Goal: Find specific page/section

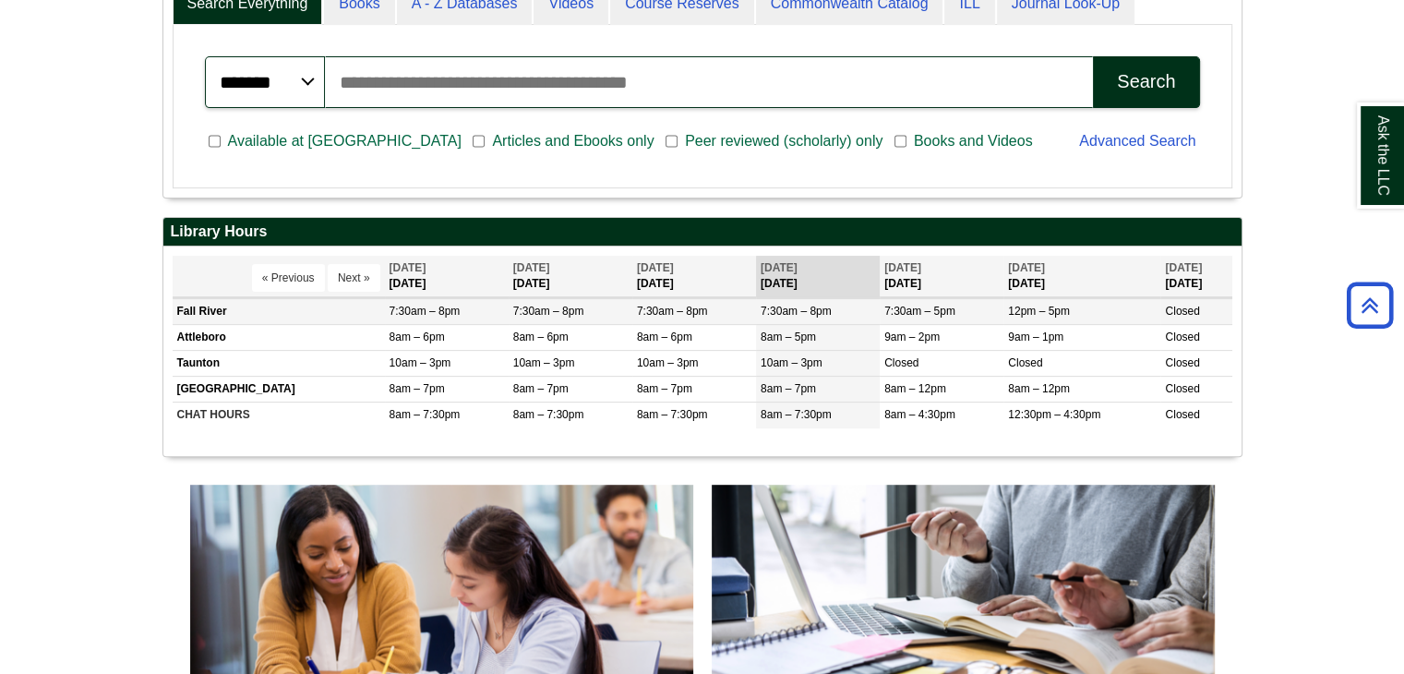
scroll to position [351, 0]
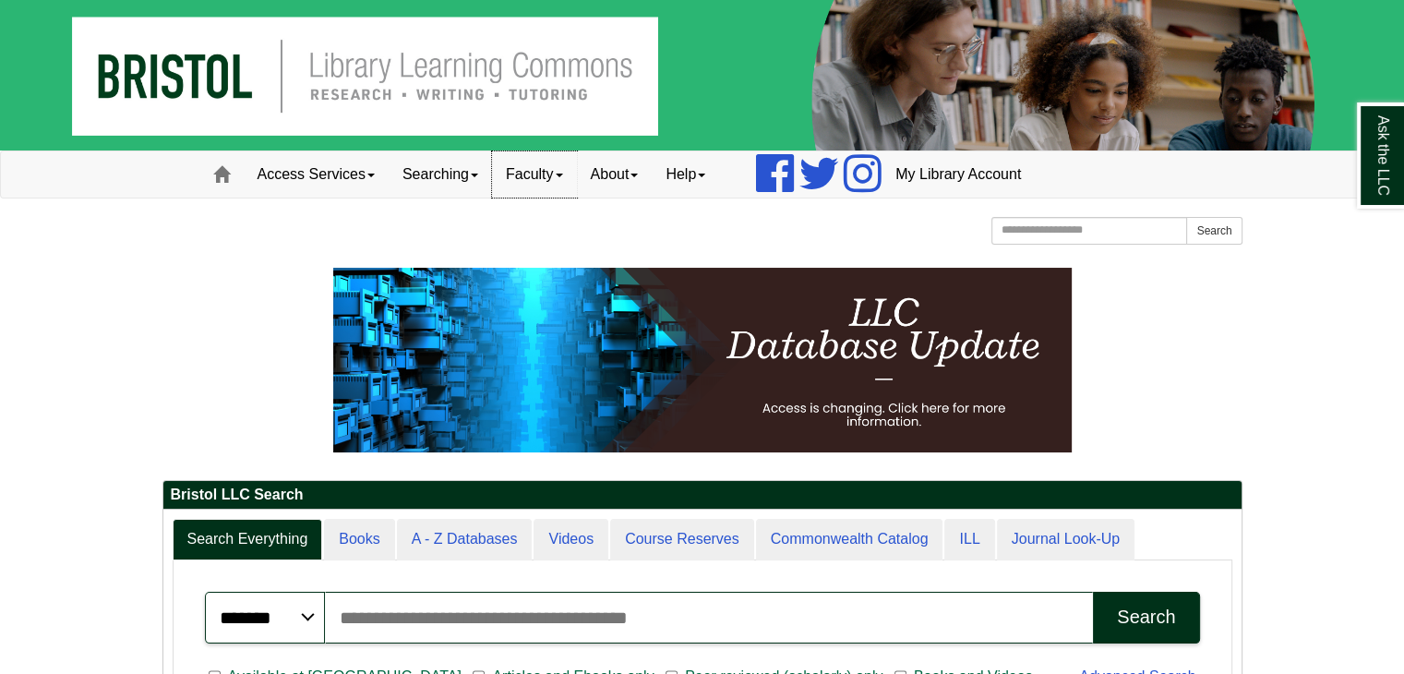
click at [561, 167] on link "Faculty" at bounding box center [534, 174] width 85 height 46
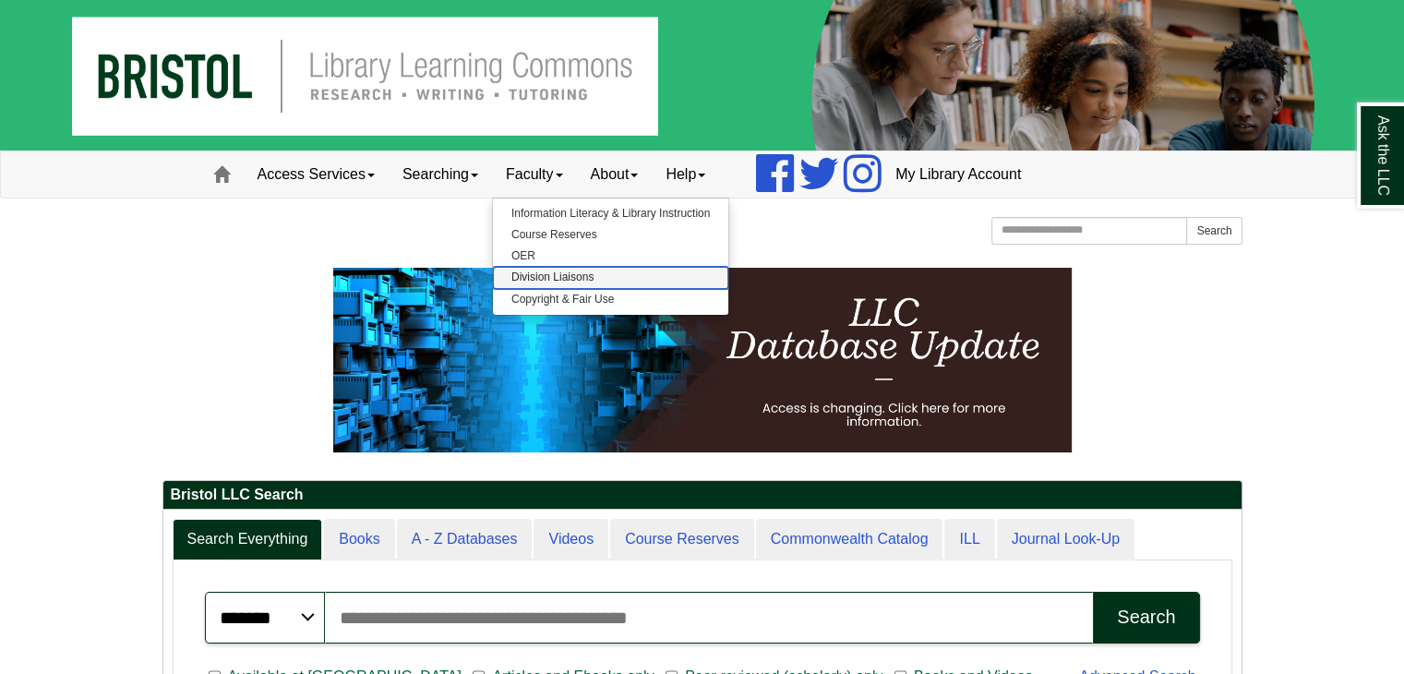
click at [581, 275] on link "Division Liaisons" at bounding box center [610, 277] width 235 height 21
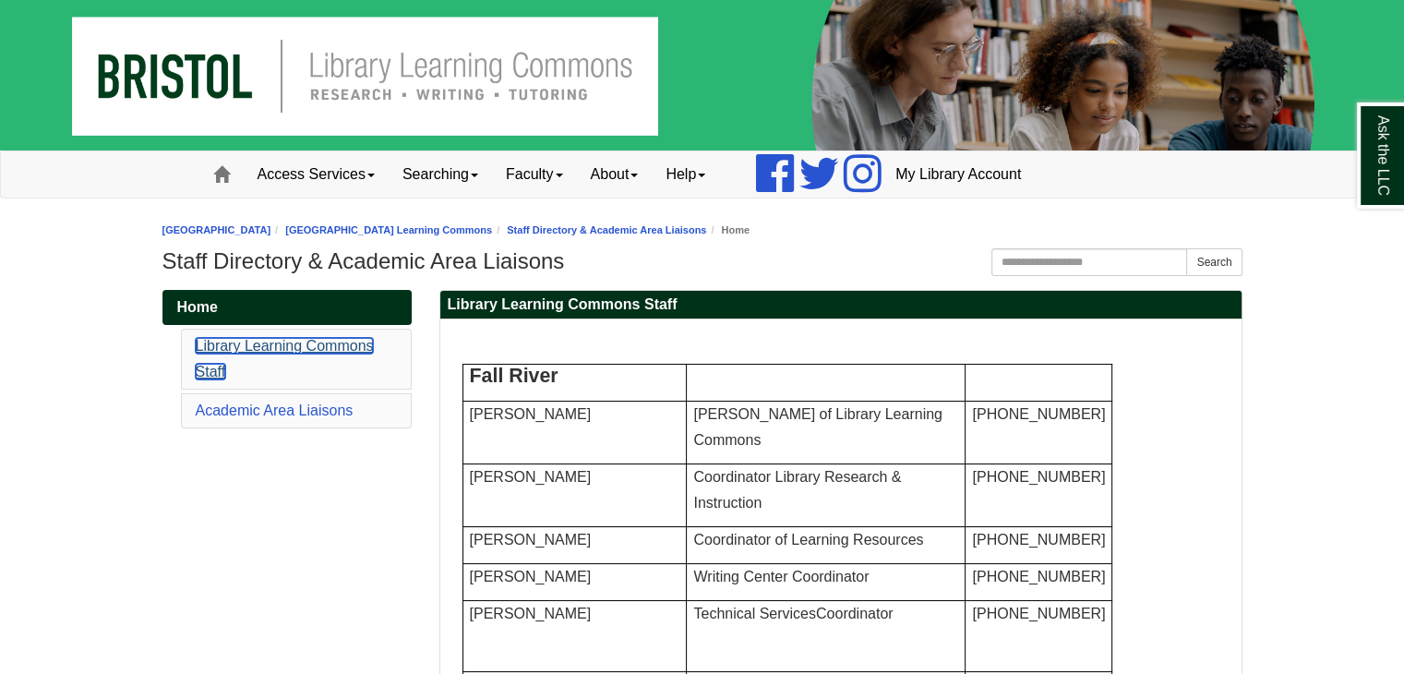
click at [223, 341] on link "Library Learning Commons Staff" at bounding box center [285, 359] width 178 height 42
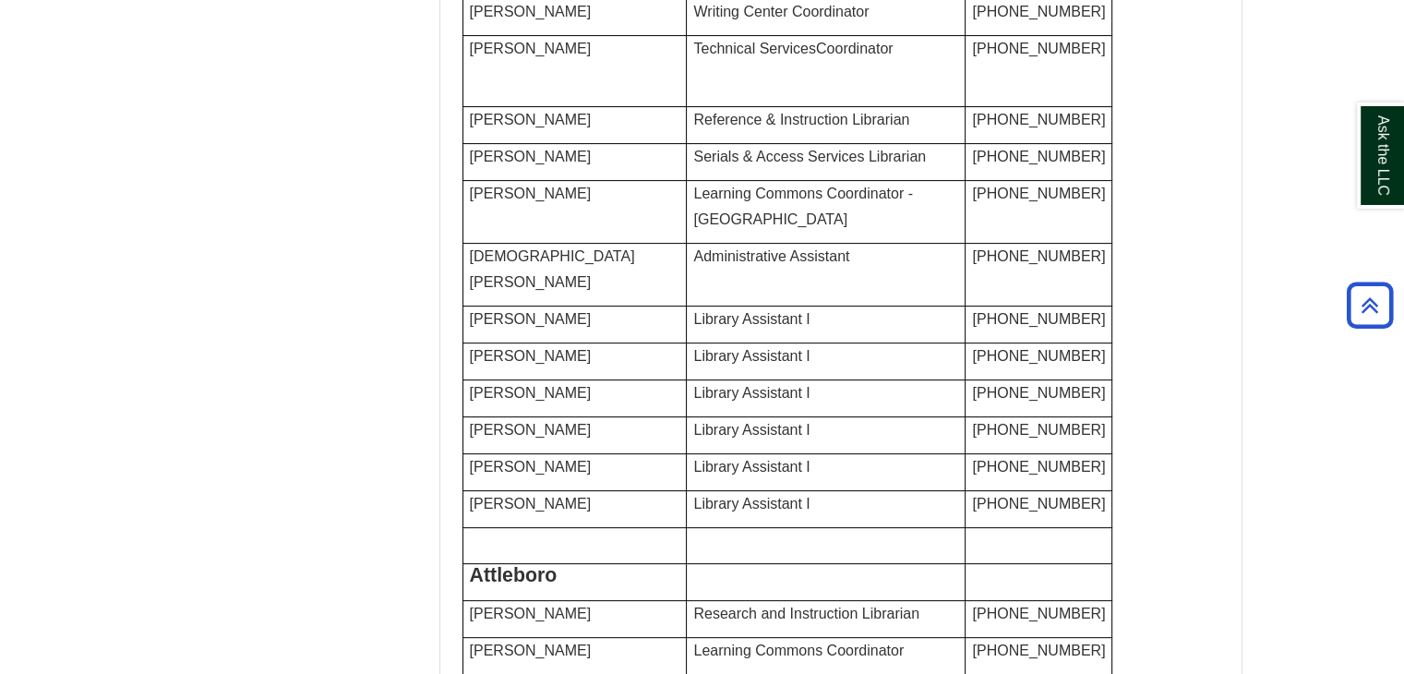
scroll to position [566, 0]
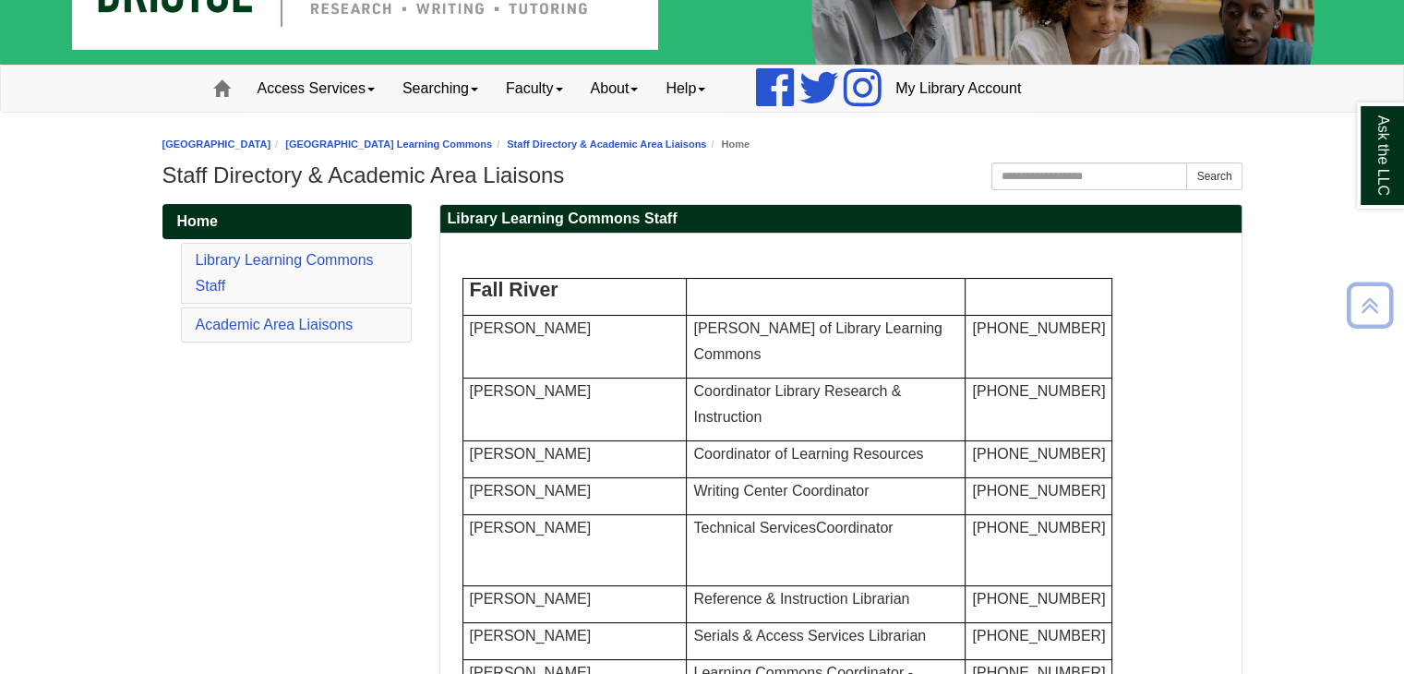
scroll to position [0, 0]
